Goal: Navigation & Orientation: Find specific page/section

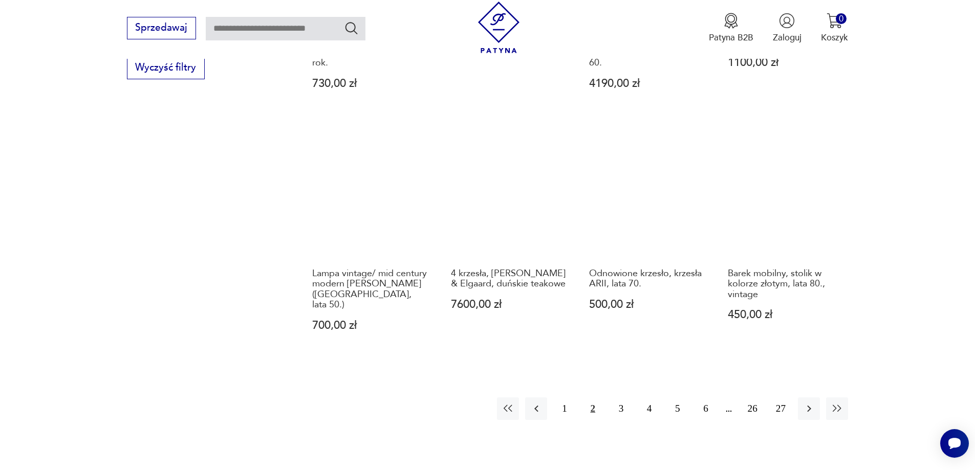
scroll to position [880, 0]
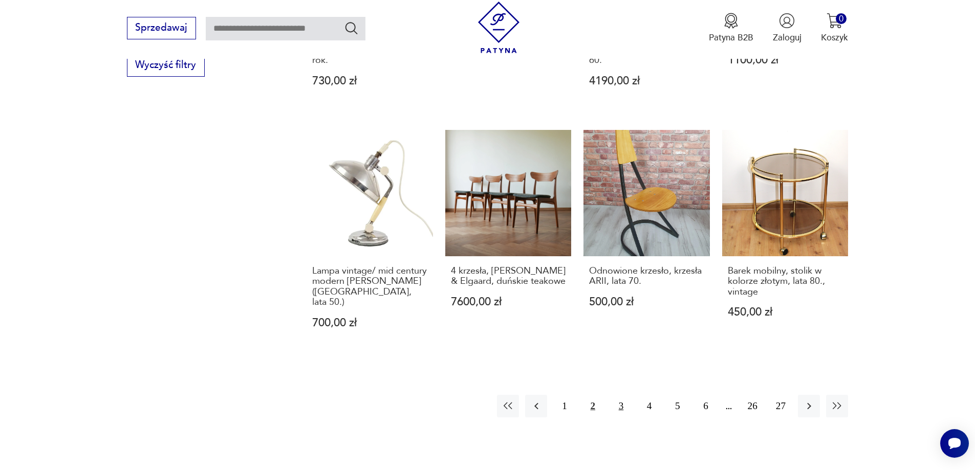
click at [619, 395] on button "3" at bounding box center [621, 406] width 22 height 22
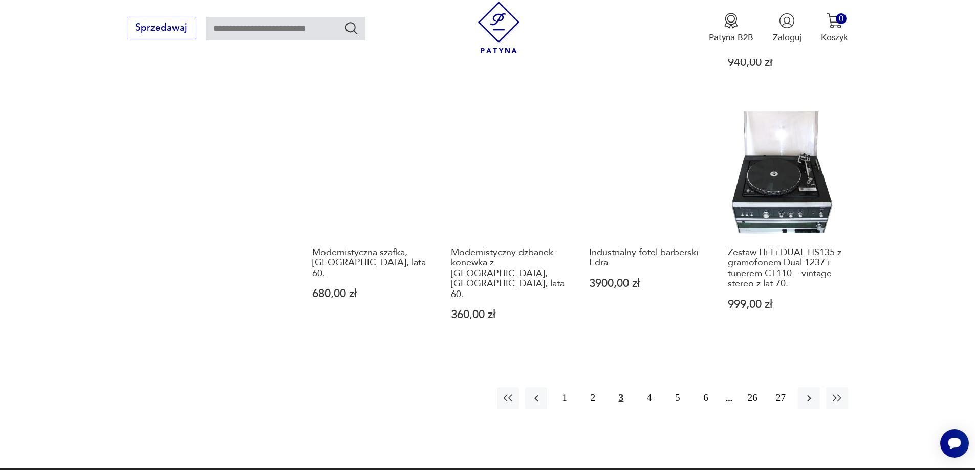
scroll to position [931, 0]
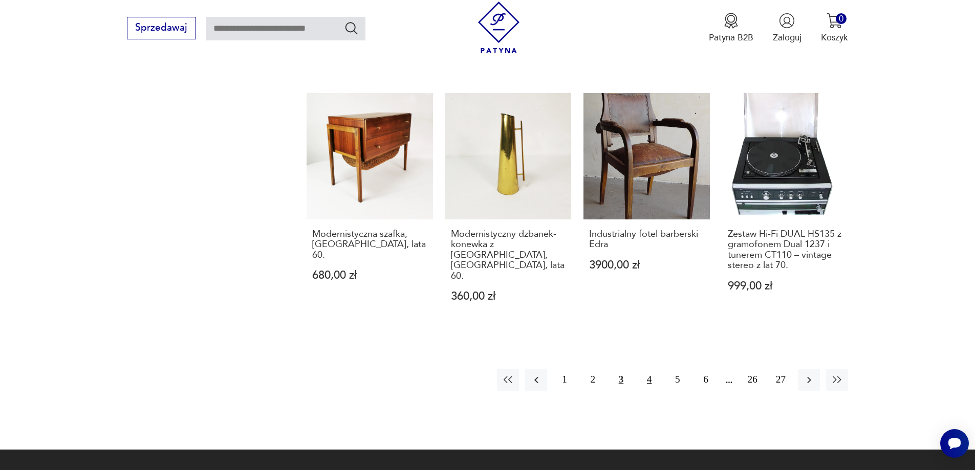
click at [646, 369] on button "4" at bounding box center [649, 380] width 22 height 22
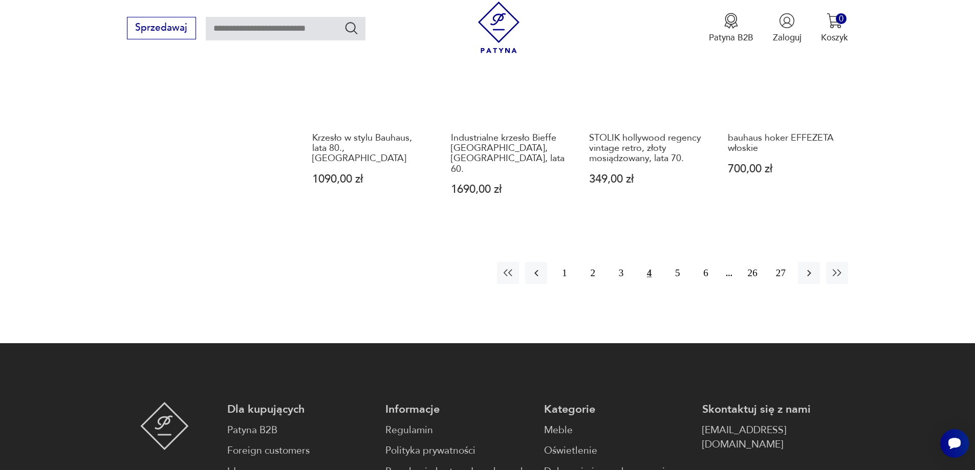
scroll to position [982, 0]
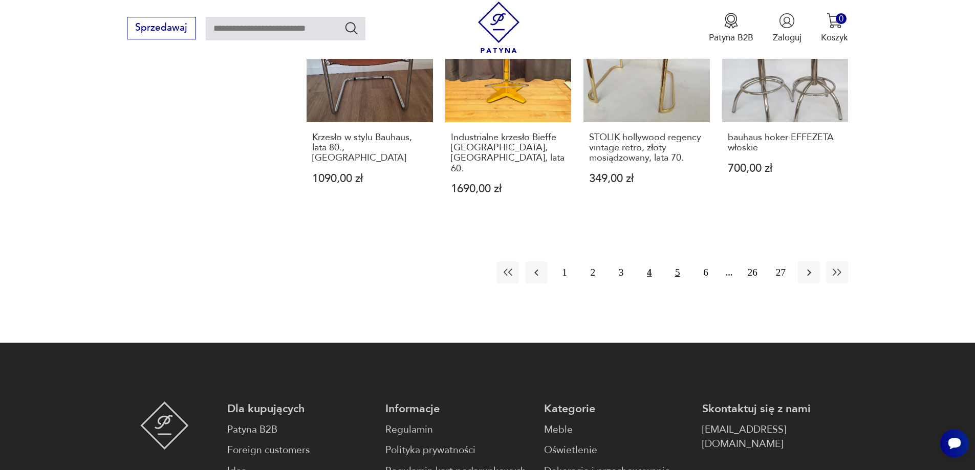
click at [678, 261] on button "5" at bounding box center [677, 272] width 22 height 22
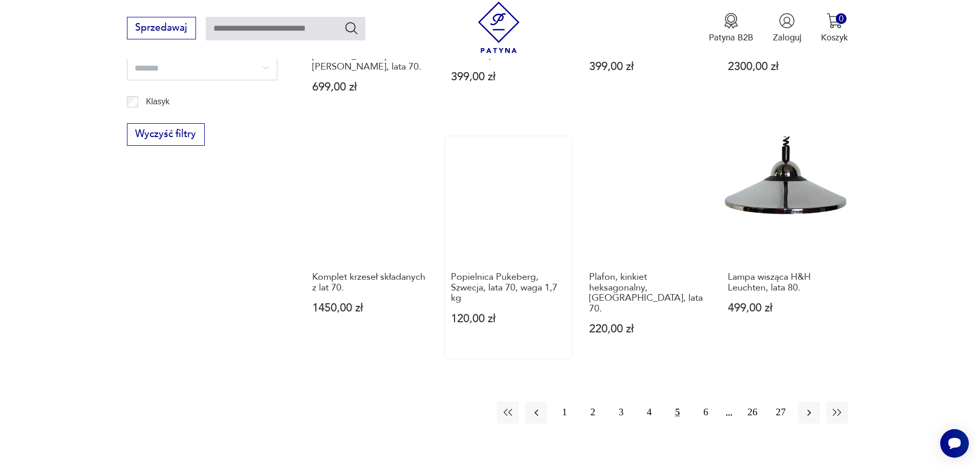
scroll to position [828, 0]
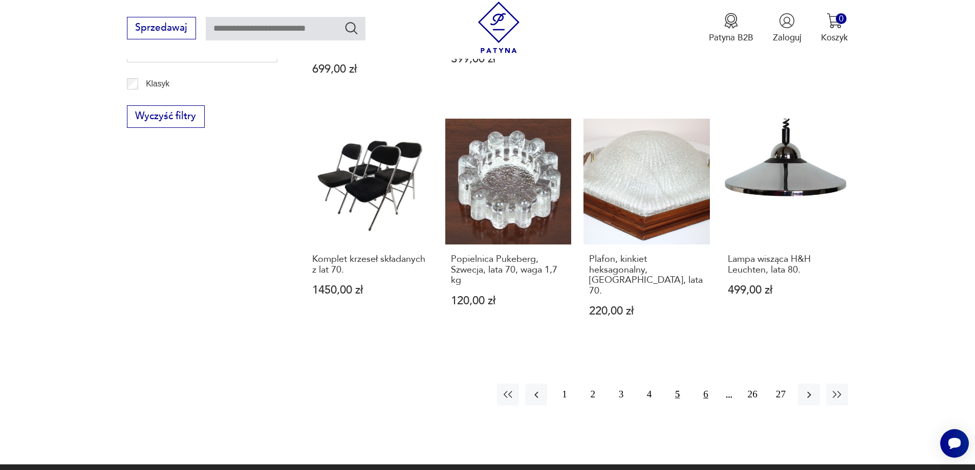
click at [706, 384] on button "6" at bounding box center [705, 395] width 22 height 22
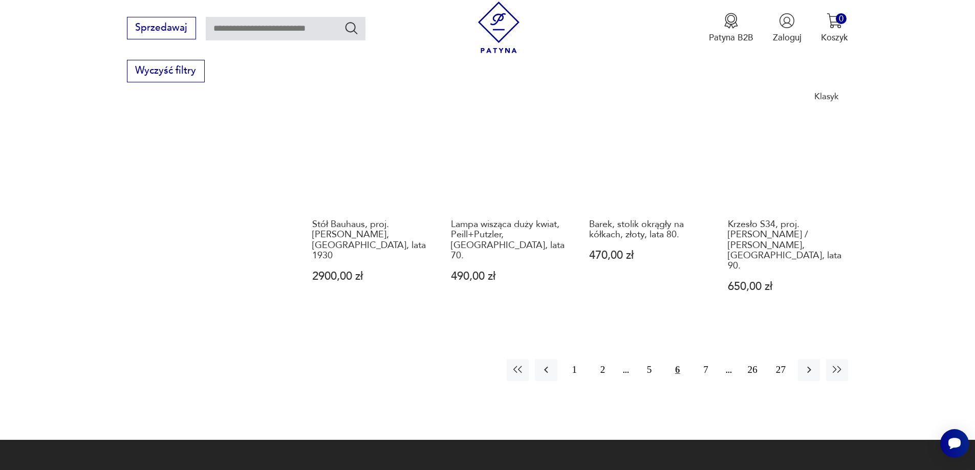
scroll to position [880, 0]
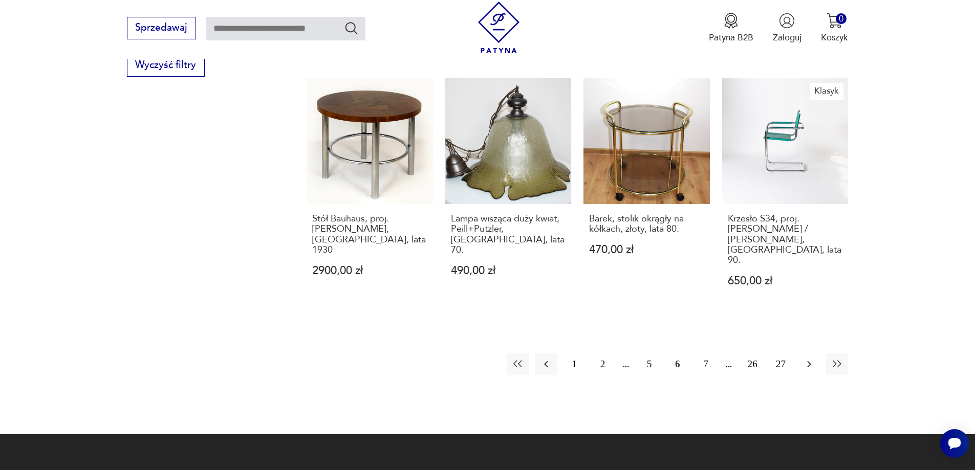
click at [805, 358] on icon "button" at bounding box center [809, 364] width 12 height 12
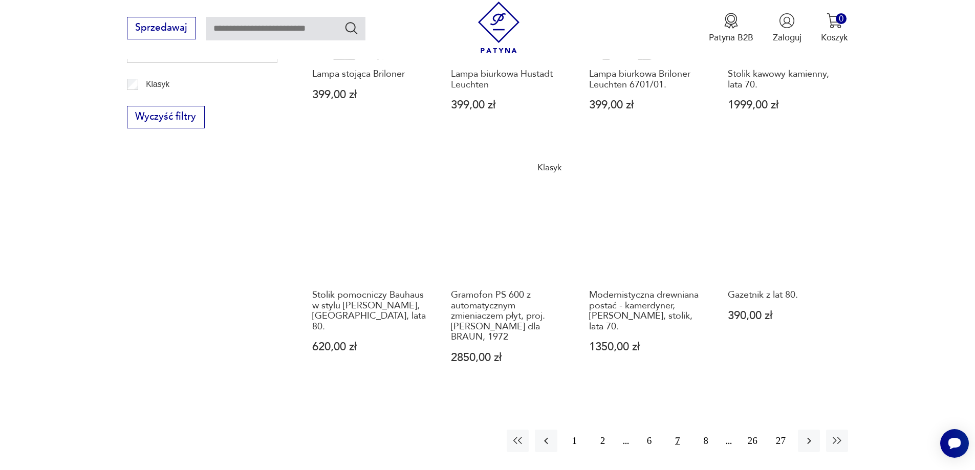
scroll to position [828, 0]
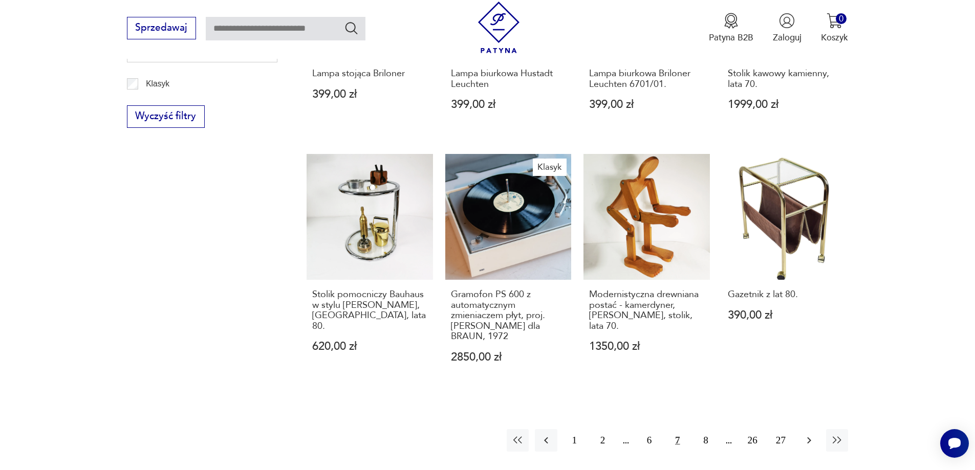
click at [806, 434] on icon "button" at bounding box center [809, 440] width 12 height 12
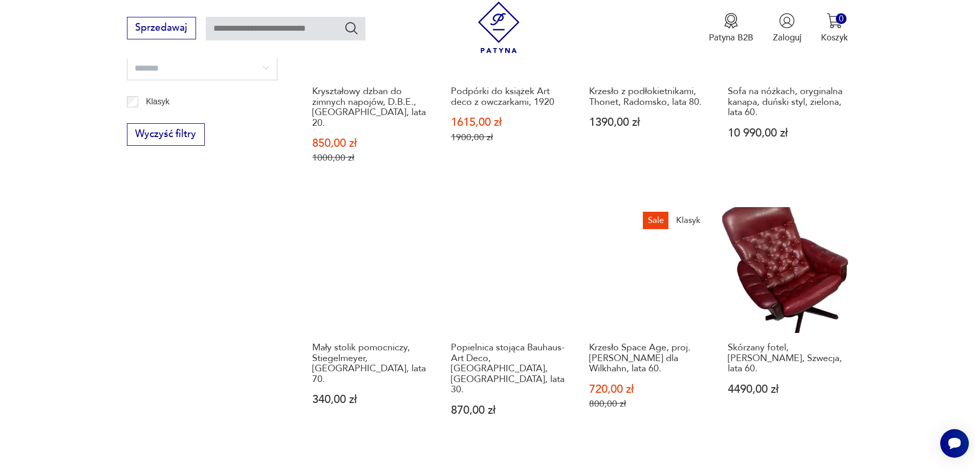
scroll to position [828, 0]
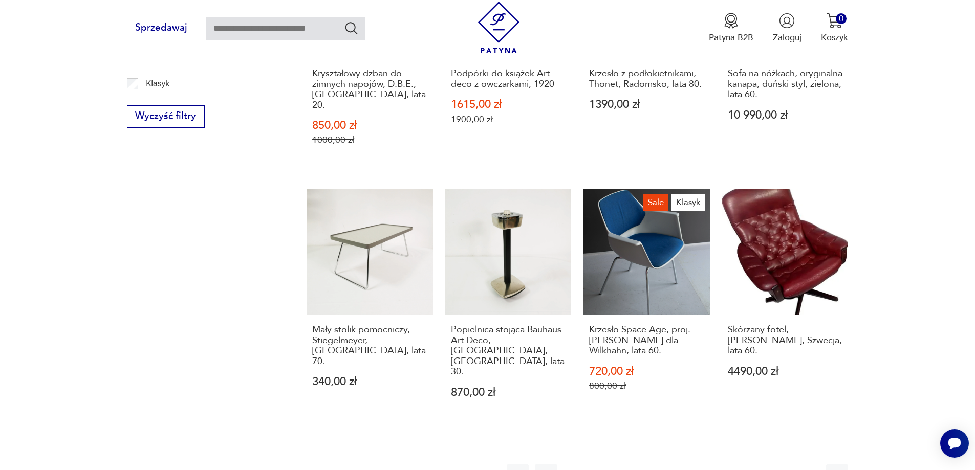
click at [811, 470] on icon "button" at bounding box center [809, 476] width 12 height 12
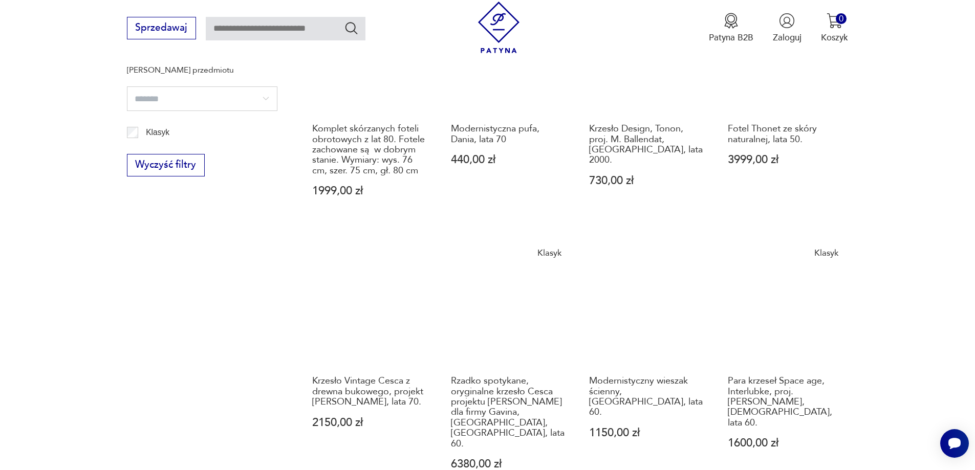
scroll to position [880, 0]
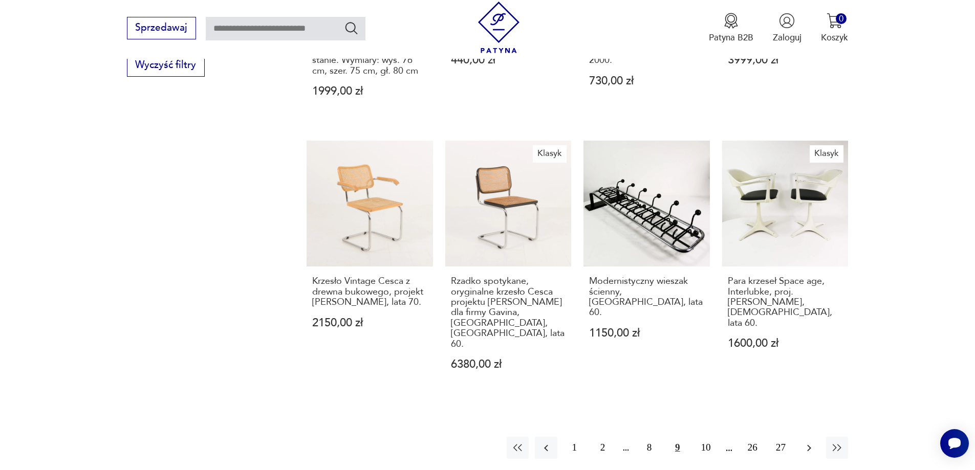
click at [804, 442] on icon "button" at bounding box center [809, 448] width 12 height 12
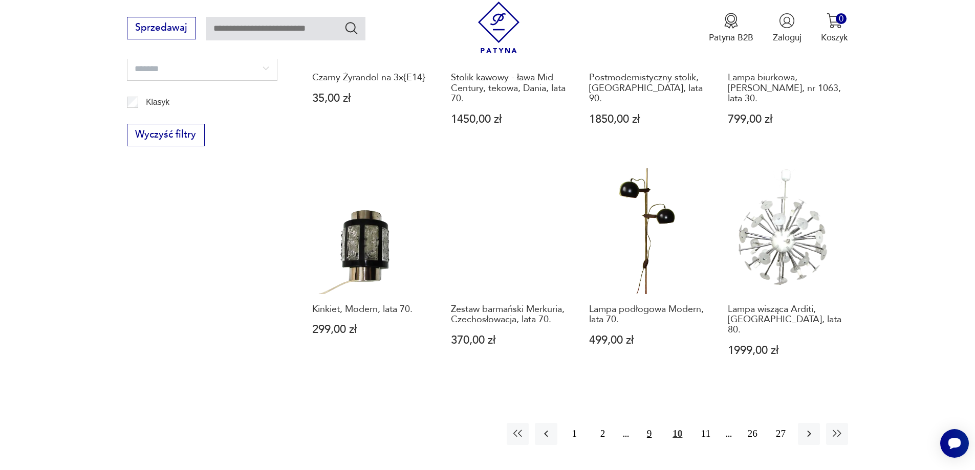
scroll to position [828, 0]
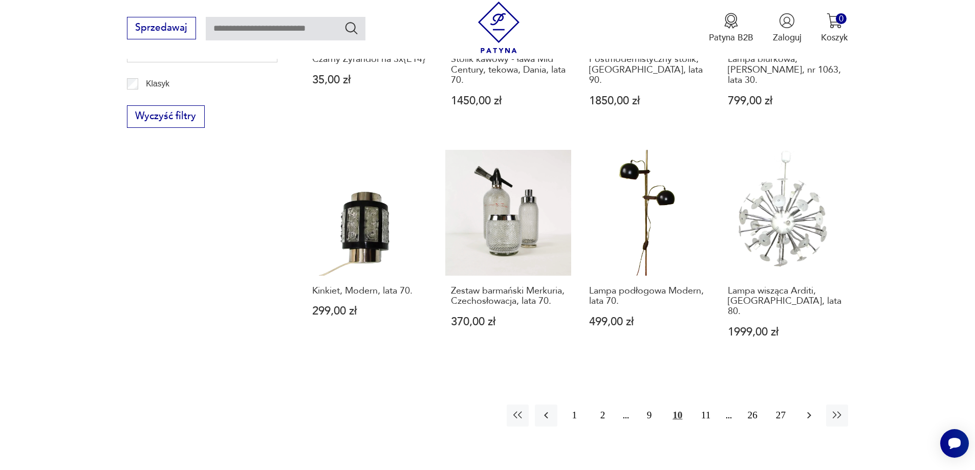
click at [814, 409] on icon "button" at bounding box center [809, 415] width 12 height 12
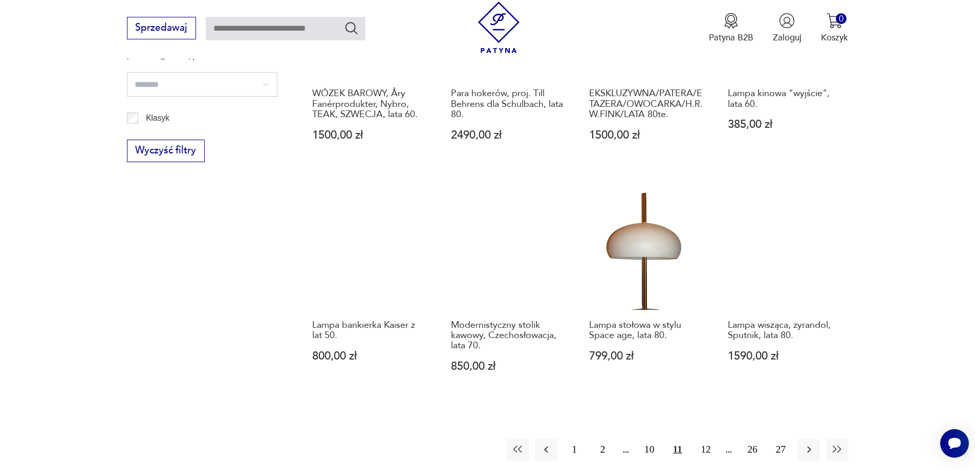
scroll to position [880, 0]
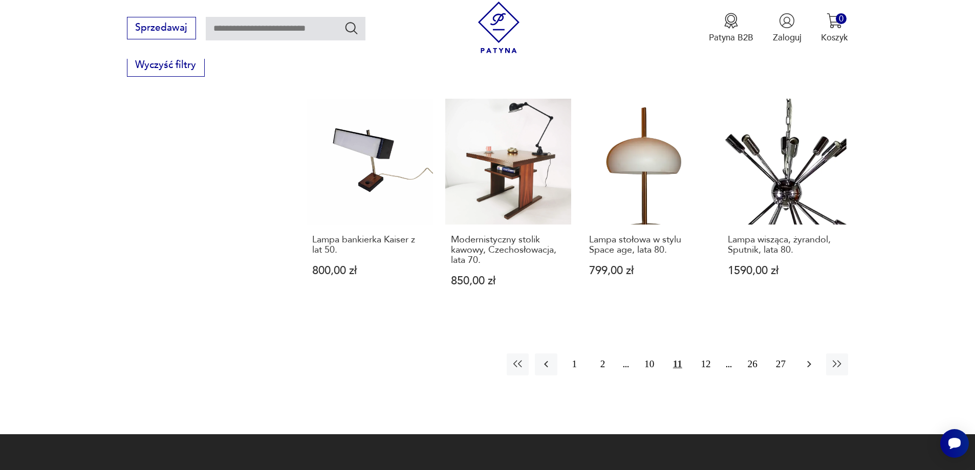
click at [809, 361] on icon "button" at bounding box center [809, 364] width 4 height 7
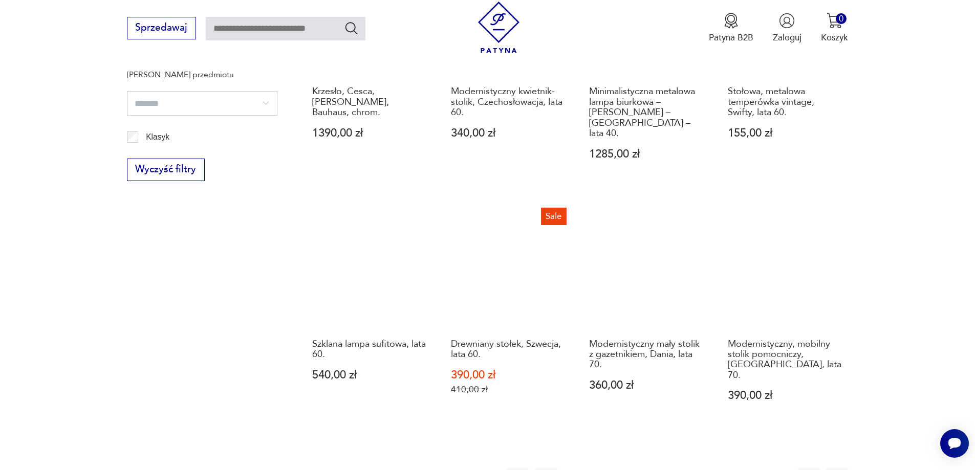
scroll to position [777, 0]
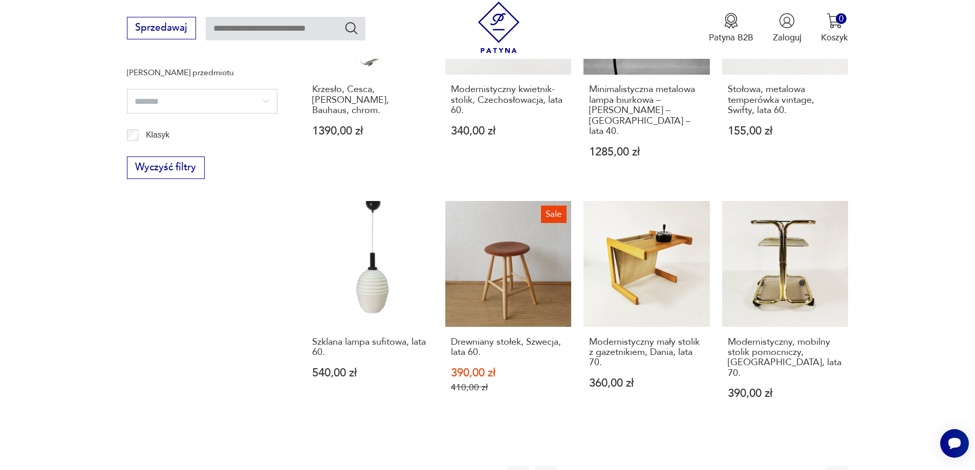
click at [806, 470] on icon "button" at bounding box center [809, 477] width 12 height 12
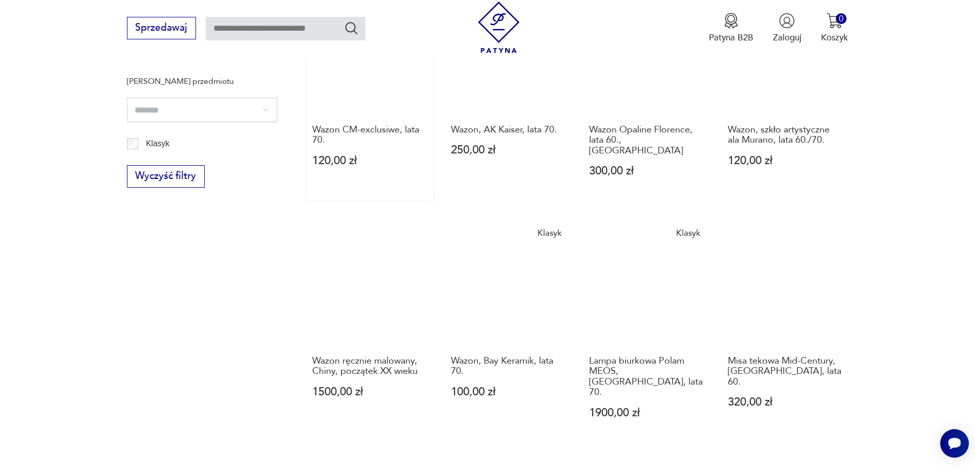
scroll to position [777, 0]
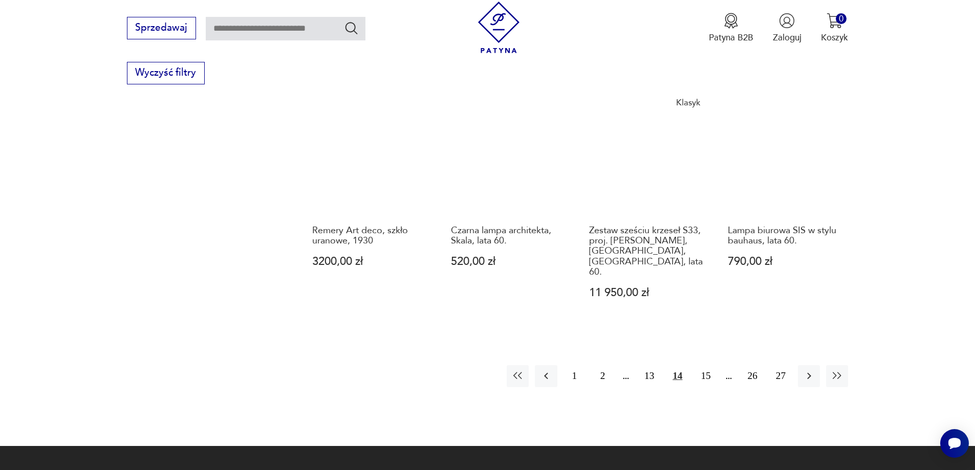
scroll to position [880, 0]
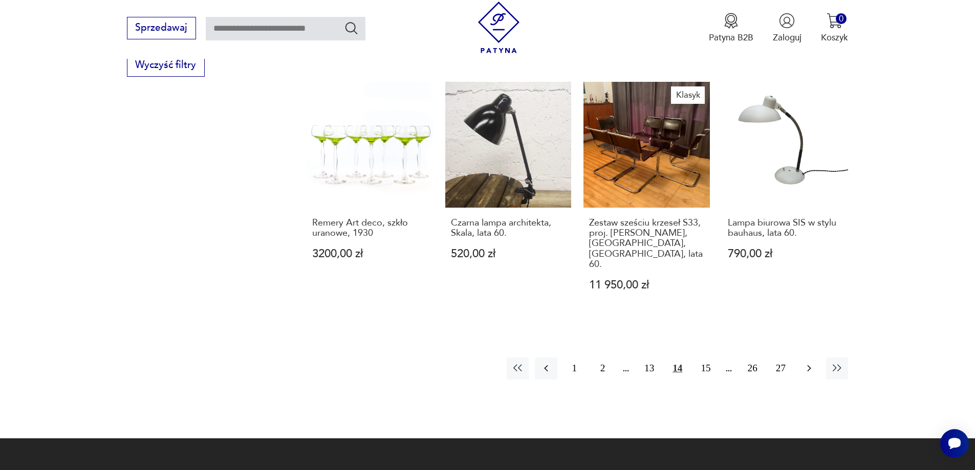
click at [807, 362] on icon "button" at bounding box center [809, 368] width 12 height 12
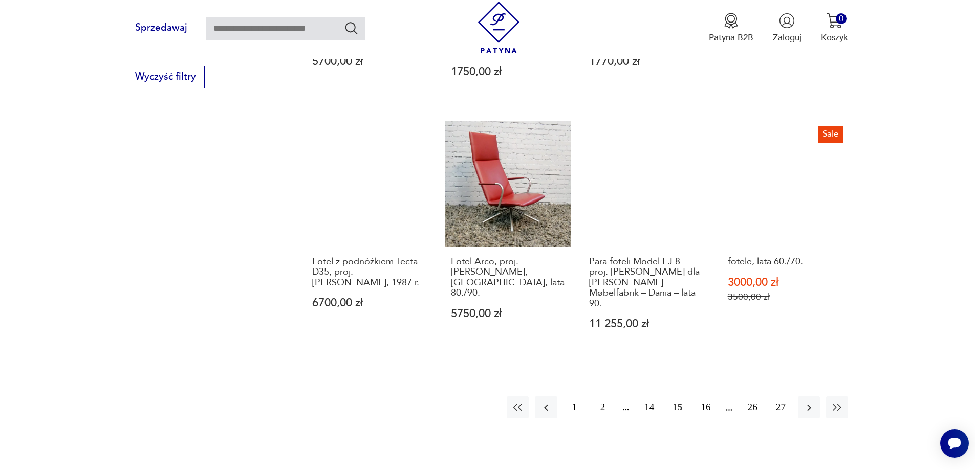
scroll to position [880, 0]
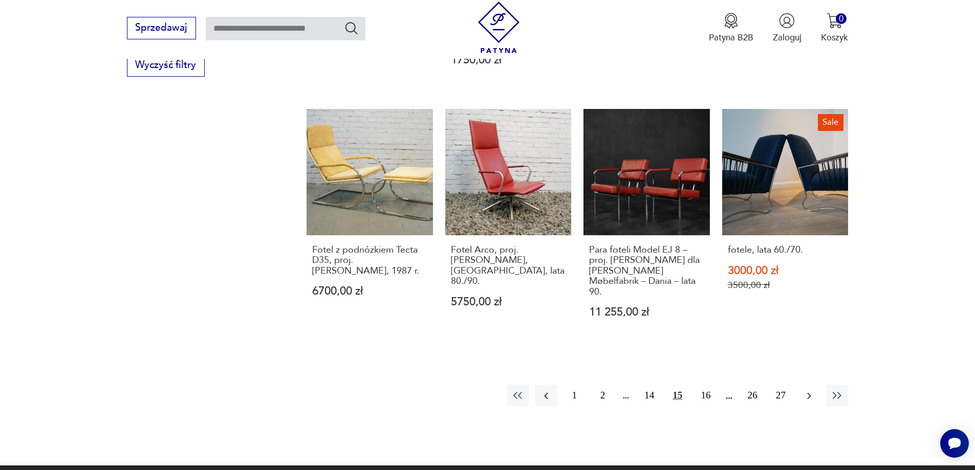
click at [804, 390] on icon "button" at bounding box center [809, 396] width 12 height 12
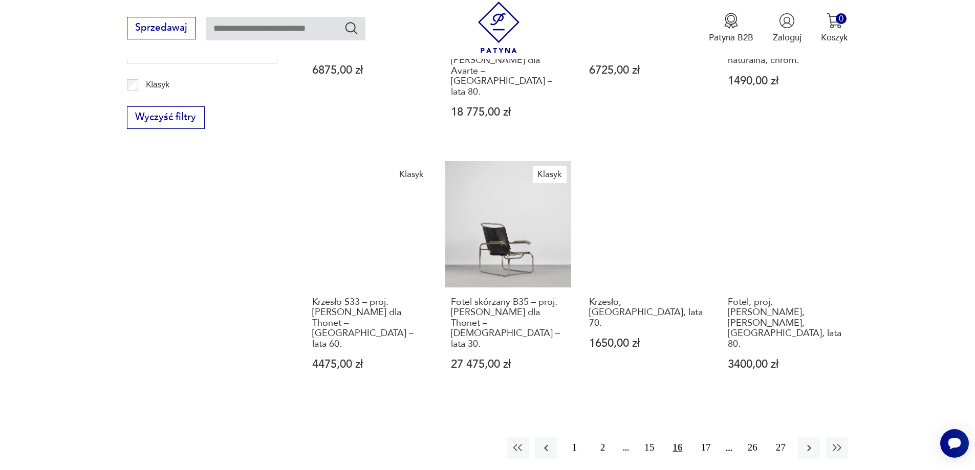
scroll to position [828, 0]
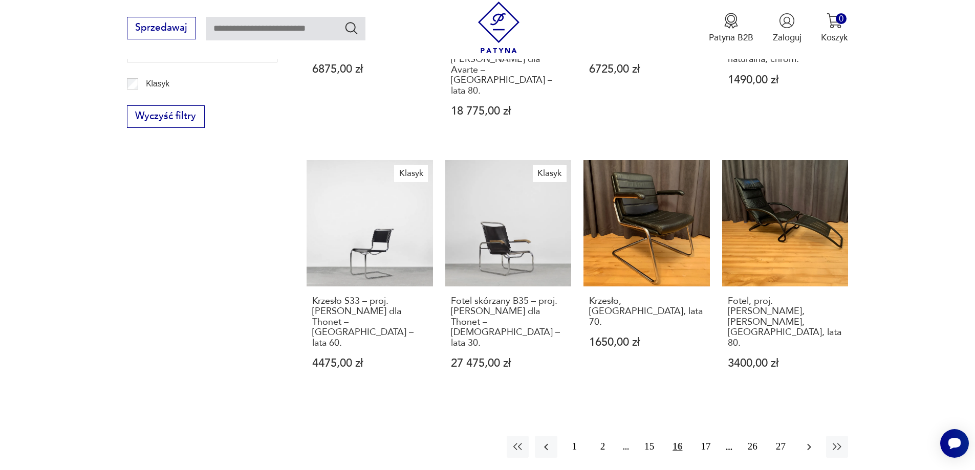
click at [804, 441] on icon "button" at bounding box center [809, 447] width 12 height 12
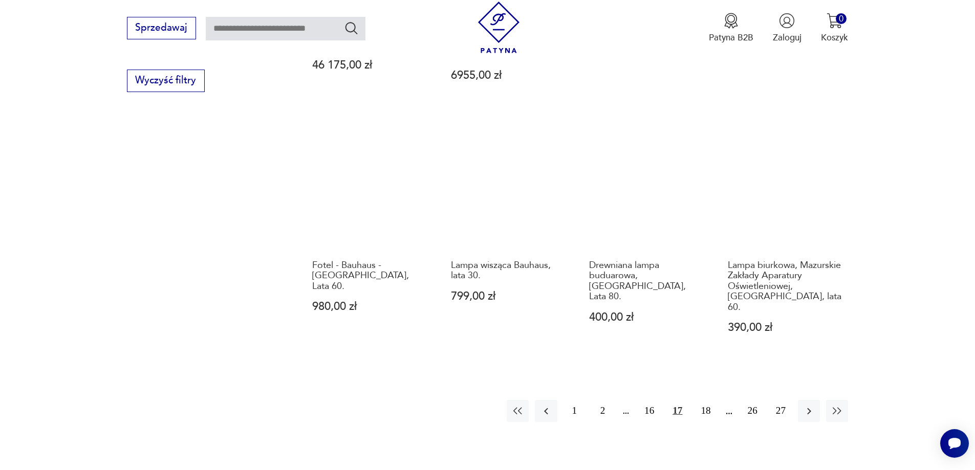
scroll to position [880, 0]
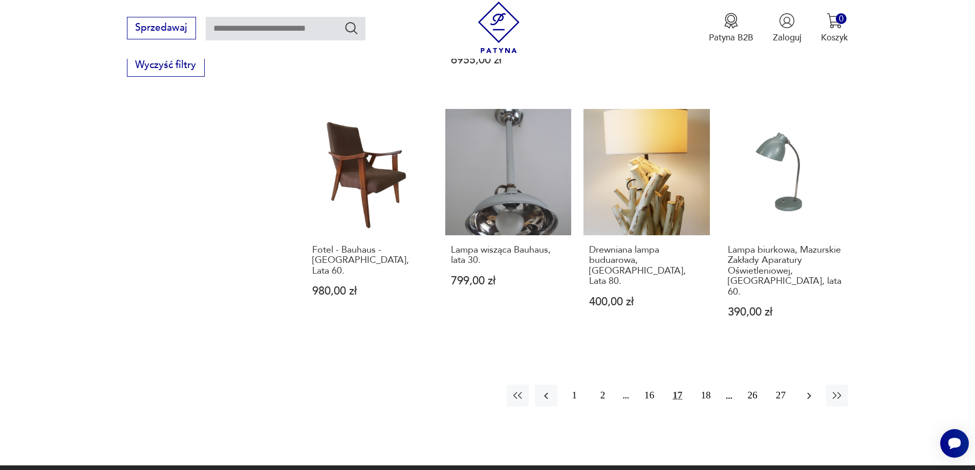
click at [809, 392] on icon "button" at bounding box center [809, 395] width 4 height 7
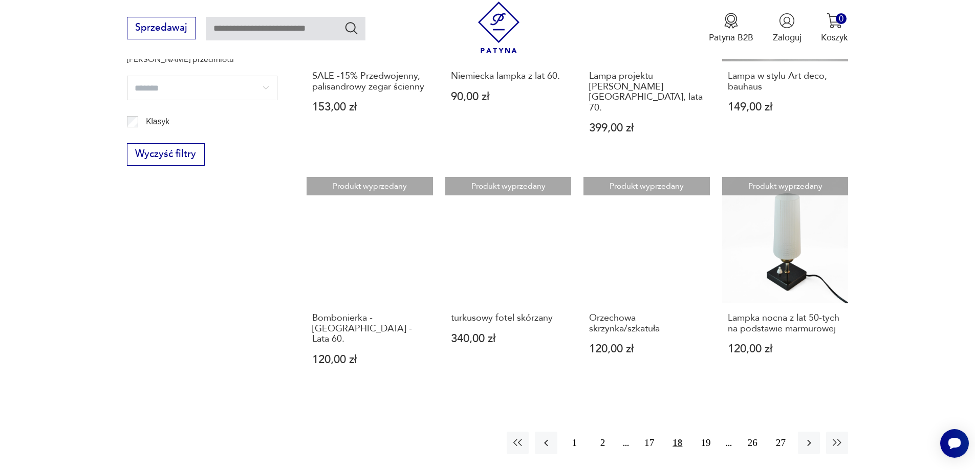
scroll to position [880, 0]
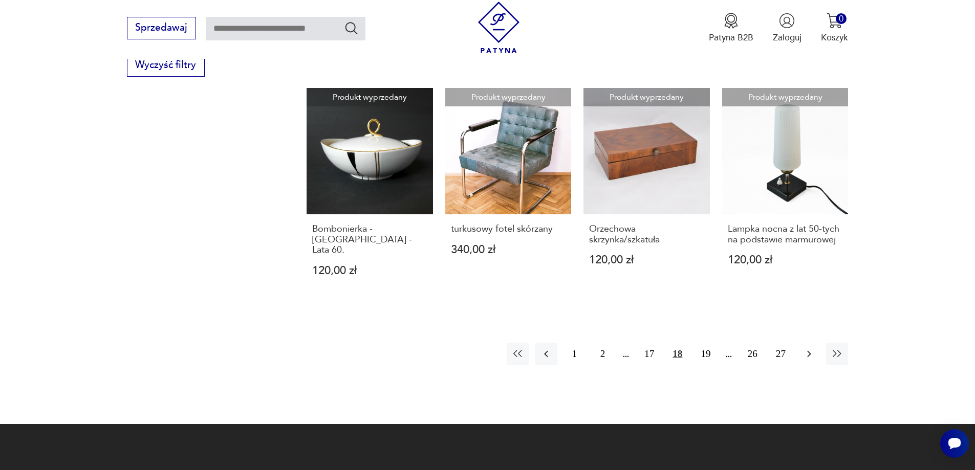
click at [806, 348] on icon "button" at bounding box center [809, 354] width 12 height 12
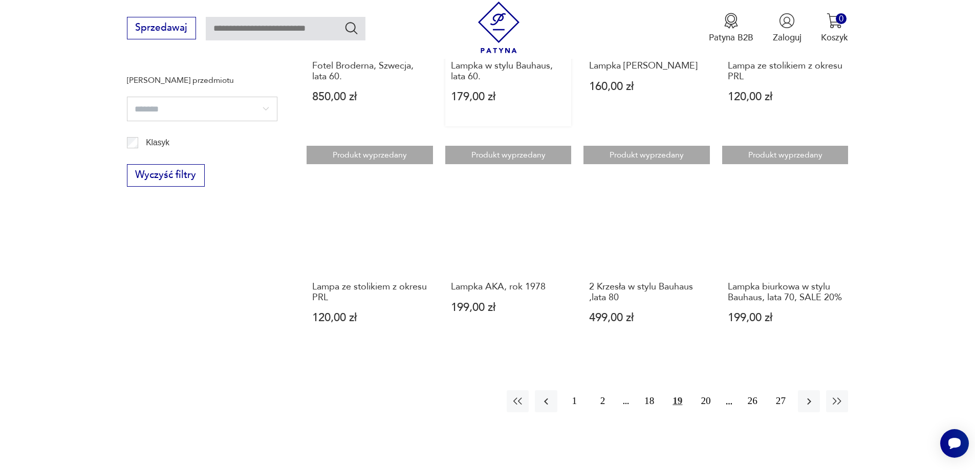
scroll to position [828, 0]
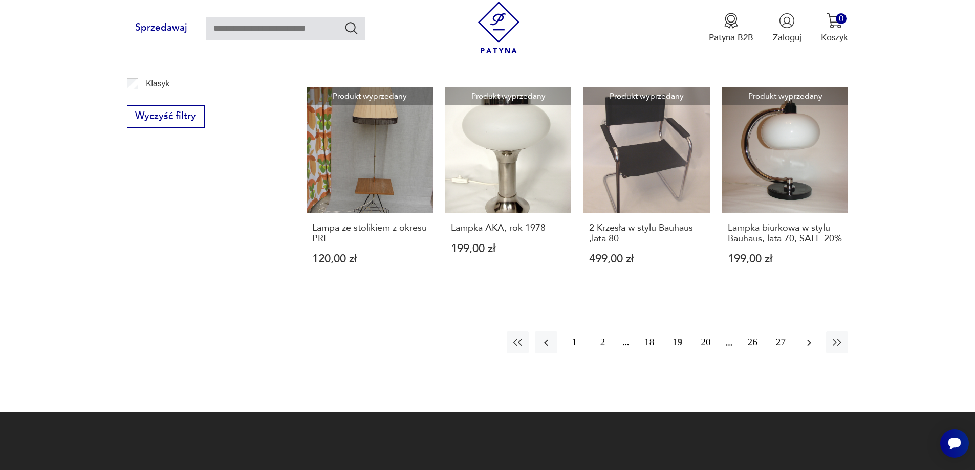
click at [803, 341] on icon "button" at bounding box center [809, 343] width 12 height 12
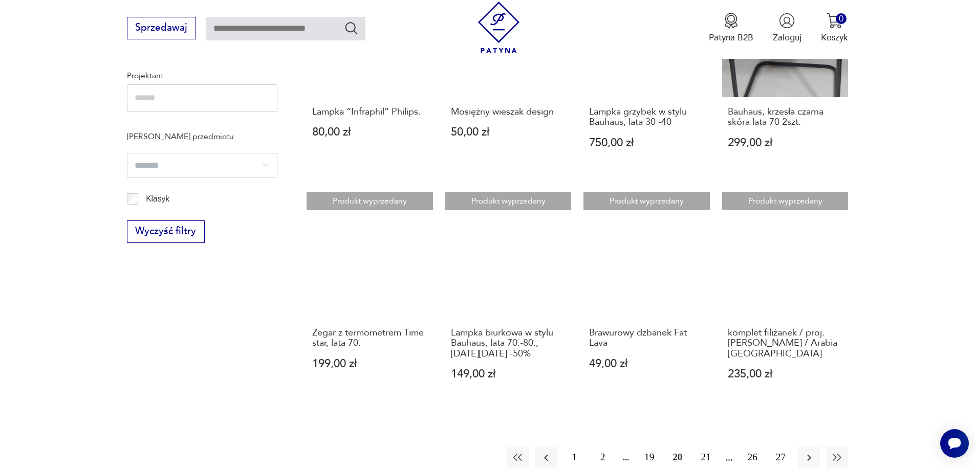
scroll to position [777, 0]
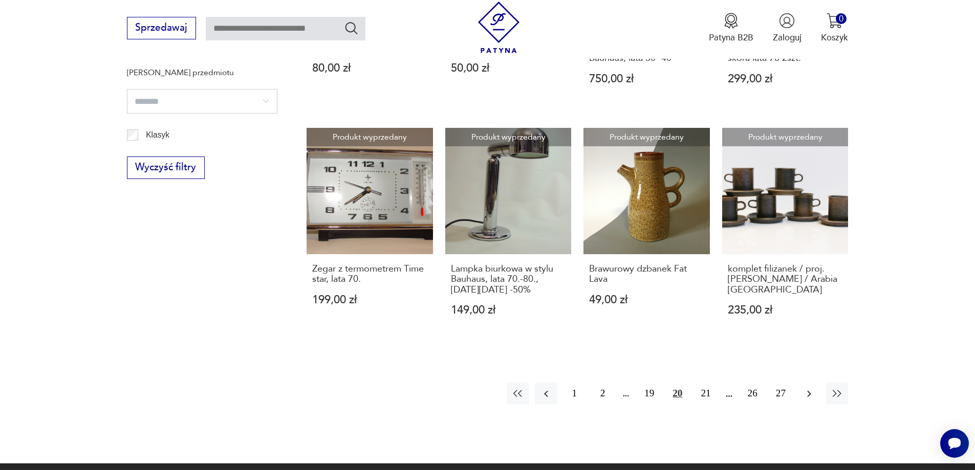
click at [809, 397] on icon "button" at bounding box center [809, 393] width 4 height 7
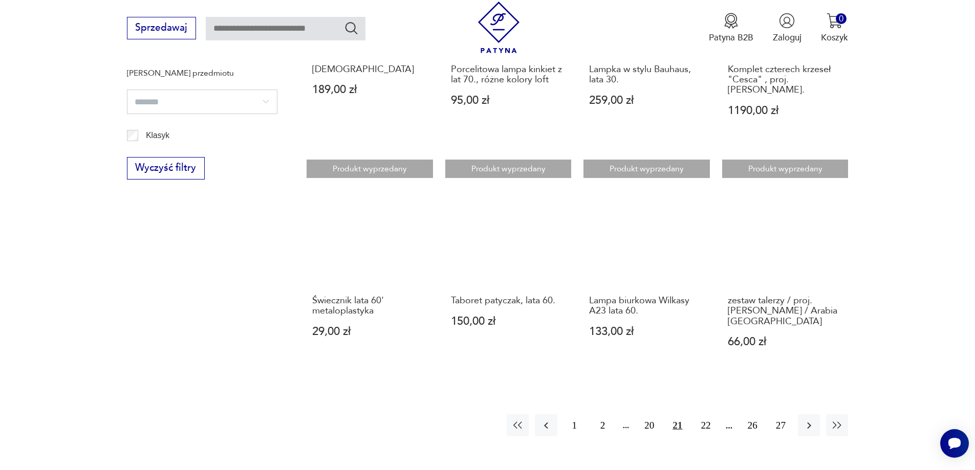
scroll to position [777, 0]
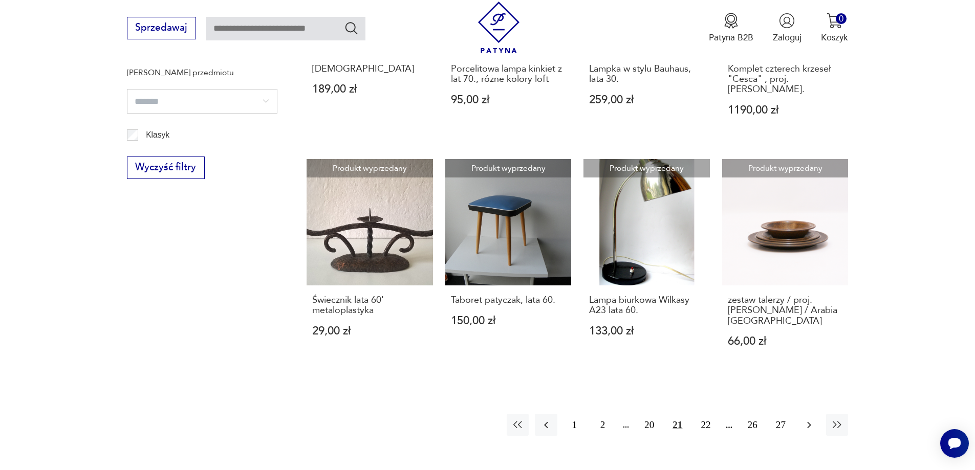
click at [807, 419] on icon "button" at bounding box center [809, 425] width 12 height 12
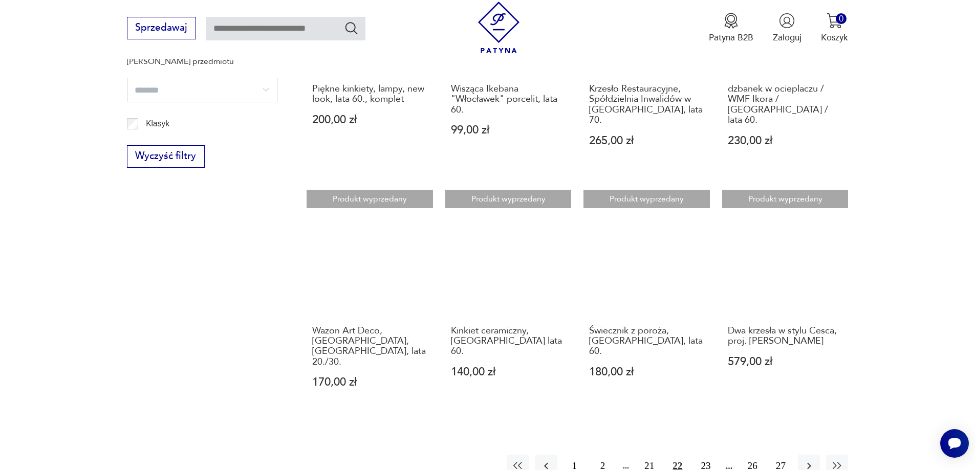
scroll to position [880, 0]
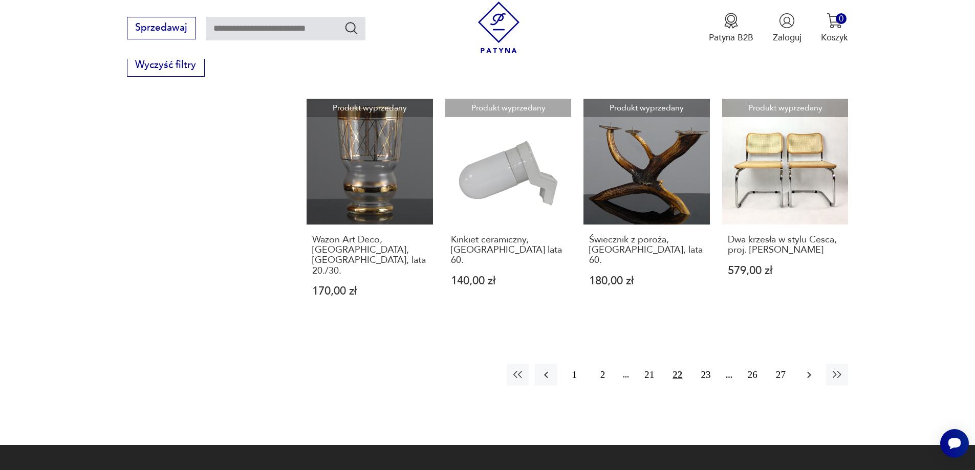
click at [806, 369] on icon "button" at bounding box center [809, 375] width 12 height 12
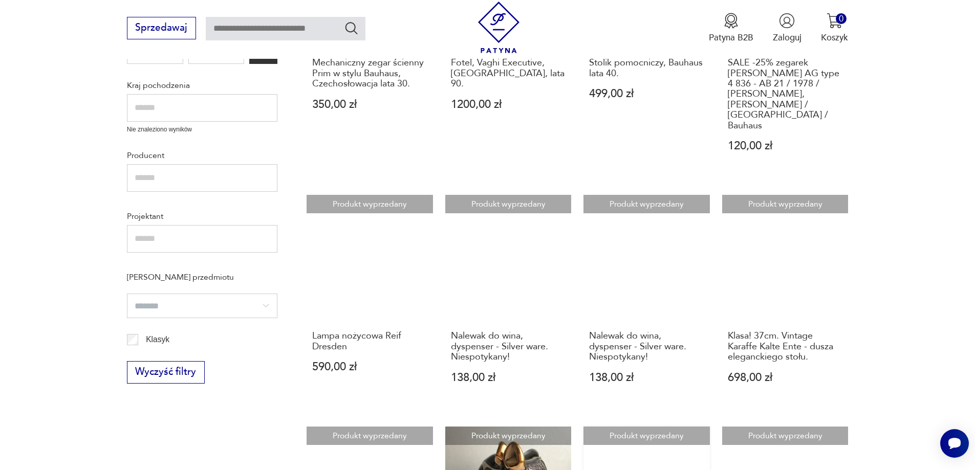
scroll to position [828, 0]
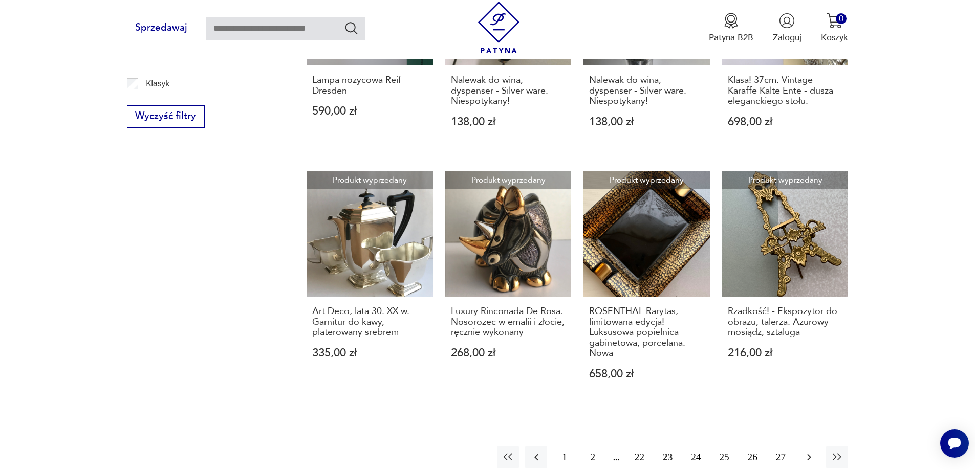
click at [811, 451] on icon "button" at bounding box center [809, 457] width 12 height 12
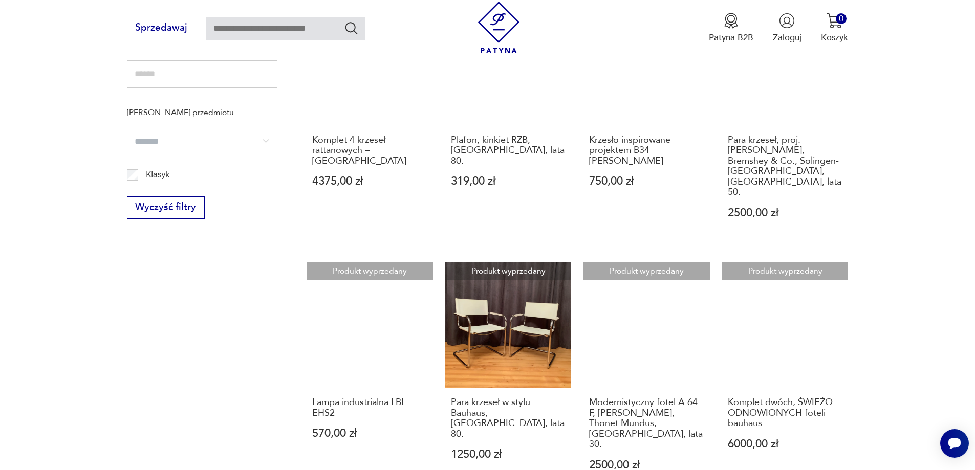
scroll to position [828, 0]
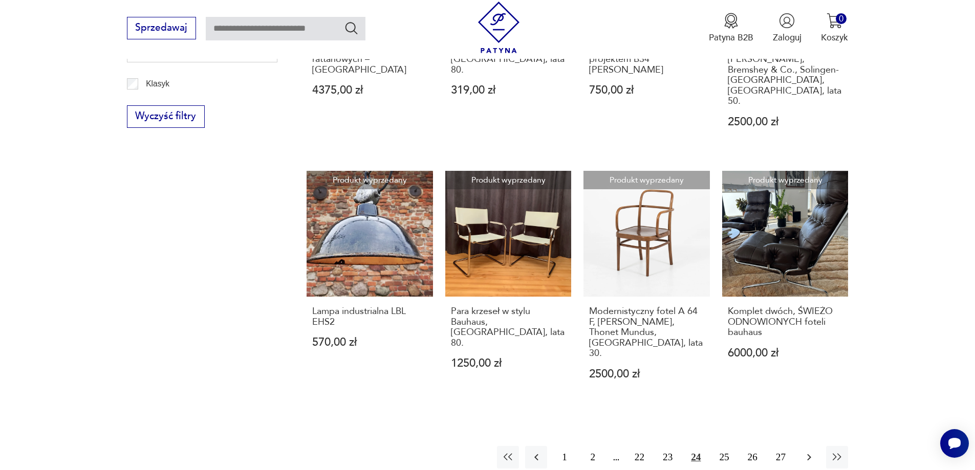
click at [808, 451] on icon "button" at bounding box center [809, 457] width 12 height 12
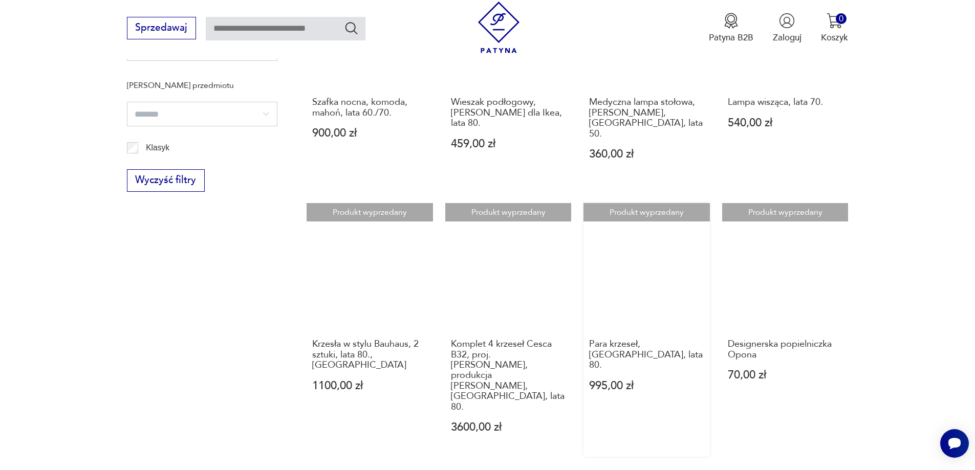
scroll to position [777, 0]
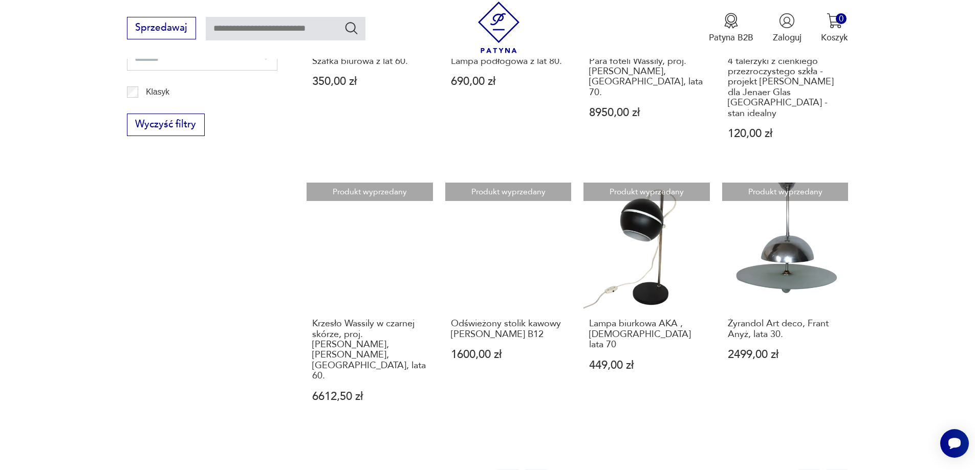
scroll to position [828, 0]
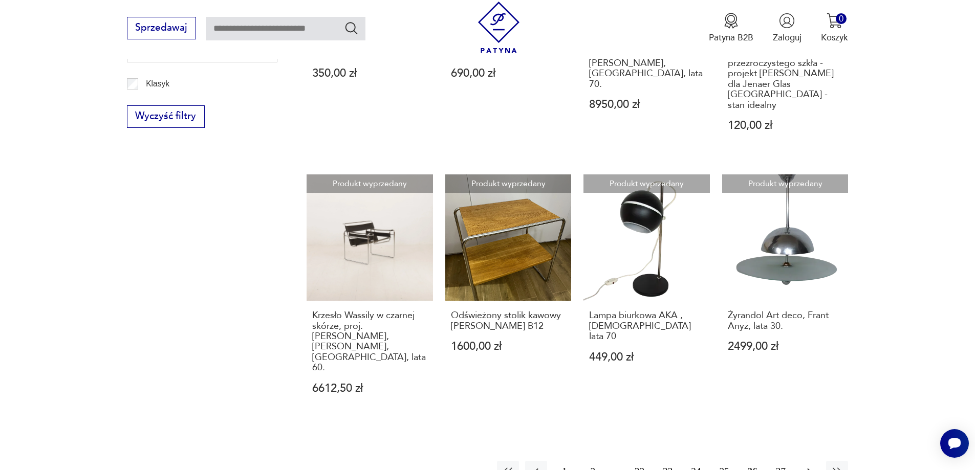
click at [803, 466] on icon "button" at bounding box center [809, 472] width 12 height 12
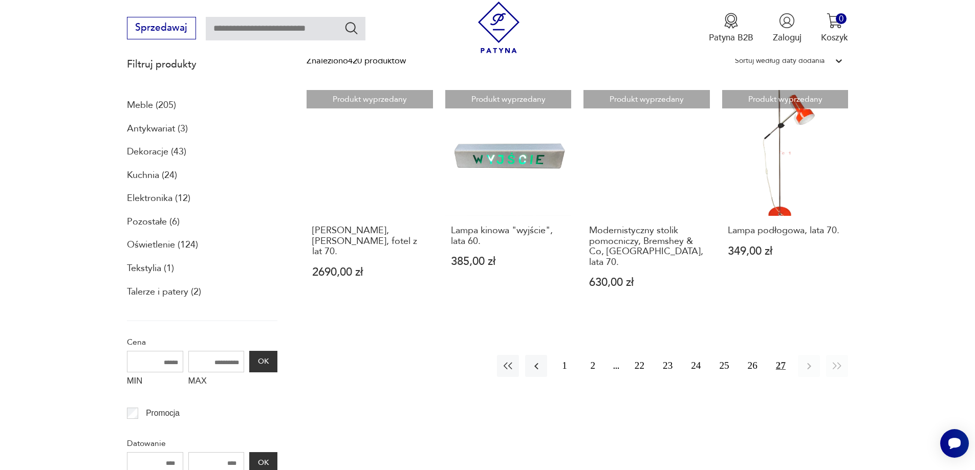
scroll to position [163, 0]
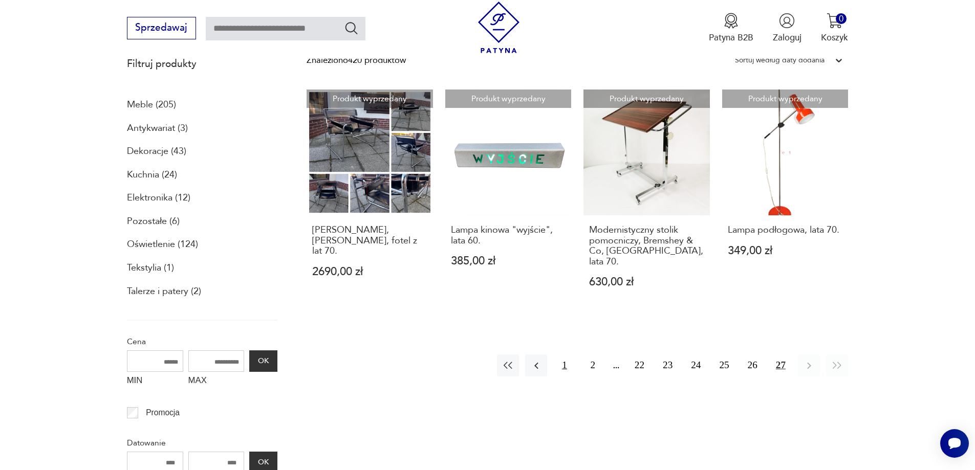
click at [565, 355] on button "1" at bounding box center [564, 366] width 22 height 22
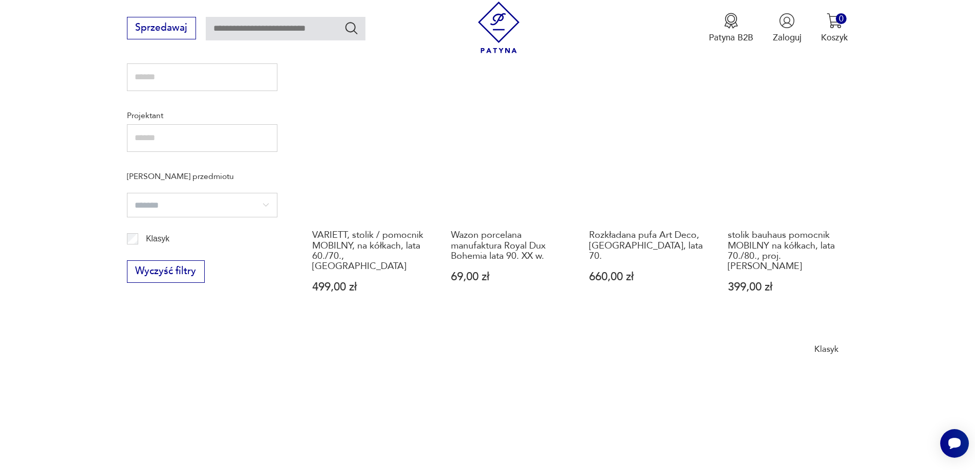
scroll to position [828, 0]
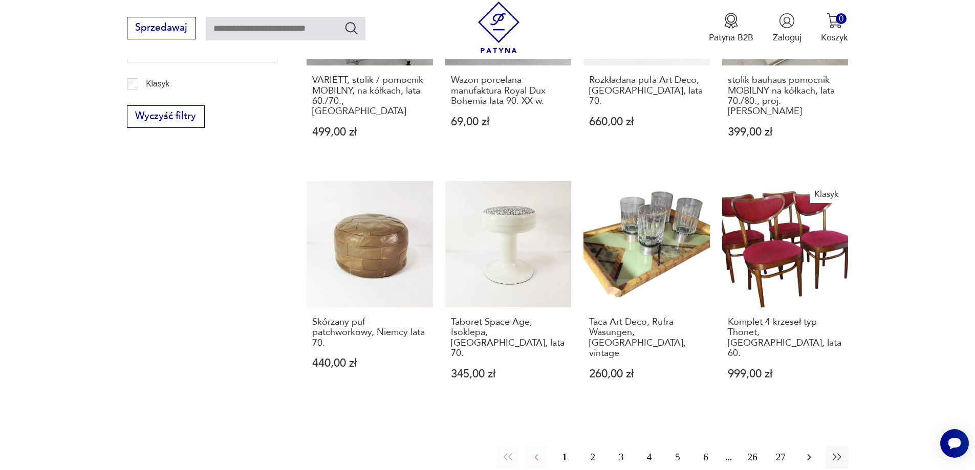
click at [803, 451] on icon "button" at bounding box center [809, 457] width 12 height 12
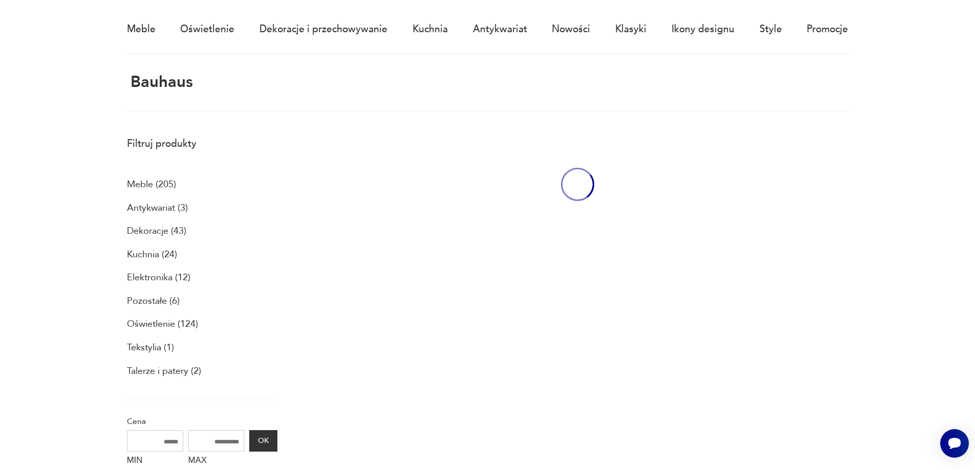
scroll to position [61, 0]
